Goal: Transaction & Acquisition: Download file/media

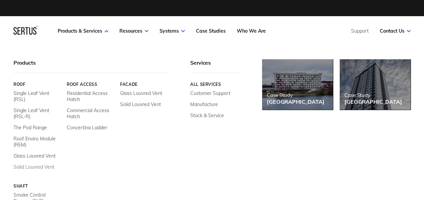
click at [41, 165] on link "Solid Louvred Vent" at bounding box center [33, 167] width 41 height 6
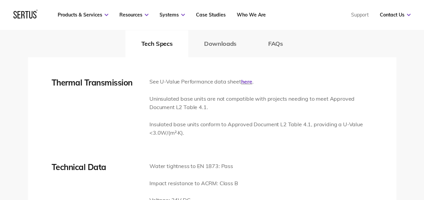
scroll to position [978, 0]
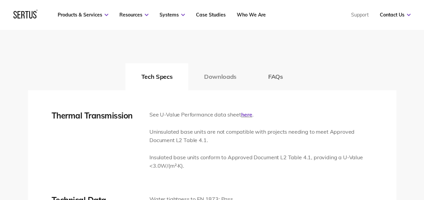
click at [217, 78] on button "Downloads" at bounding box center [220, 76] width 64 height 27
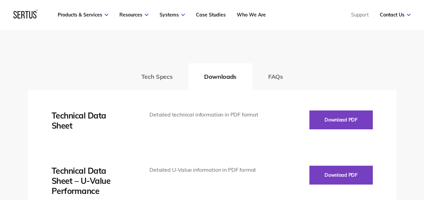
scroll to position [1045, 0]
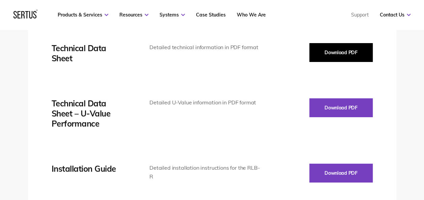
click at [329, 58] on button "Download PDF" at bounding box center [340, 52] width 63 height 19
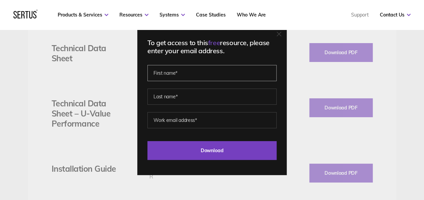
click at [215, 71] on input "text" at bounding box center [211, 73] width 129 height 16
type input "[PERSON_NAME]"
type input "cotterill"
type input "b"
type input "[PERSON_NAME].[PERSON_NAME]"
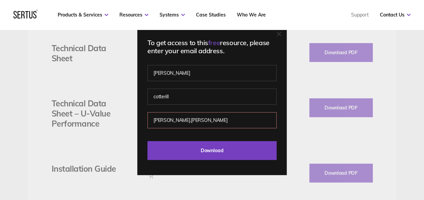
drag, startPoint x: 199, startPoint y: 113, endPoint x: 147, endPoint y: 123, distance: 52.2
click at [147, 123] on div "To get access to this free resource, please enter your email address. [PERSON_N…" at bounding box center [211, 100] width 149 height 150
paste input "email"
click at [197, 119] on input "email" at bounding box center [211, 120] width 129 height 16
paste input "r"
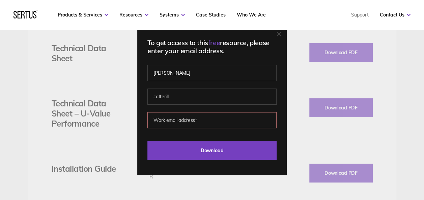
click at [204, 119] on input "email" at bounding box center [211, 120] width 129 height 16
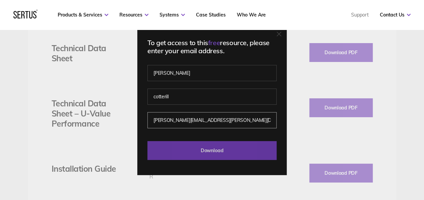
type input "[PERSON_NAME][EMAIL_ADDRESS][PERSON_NAME][DOMAIN_NAME]"
click at [215, 152] on input "Download" at bounding box center [211, 150] width 129 height 19
click at [216, 151] on input "Download" at bounding box center [211, 150] width 129 height 19
